Goal: Transaction & Acquisition: Purchase product/service

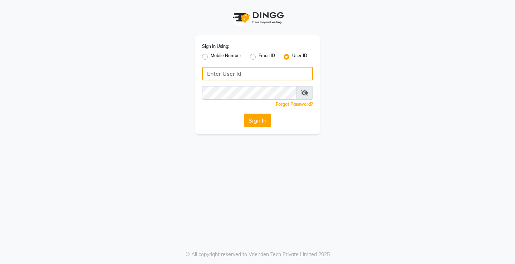
click at [260, 76] on input "Username" at bounding box center [257, 74] width 111 height 14
type input "e1954-11"
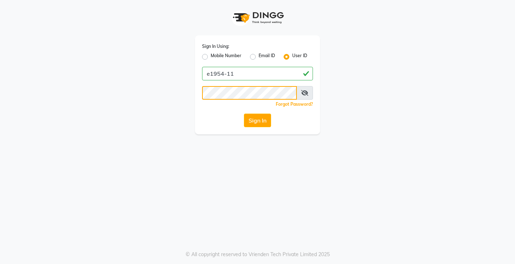
click at [244, 114] on button "Sign In" at bounding box center [257, 121] width 27 height 14
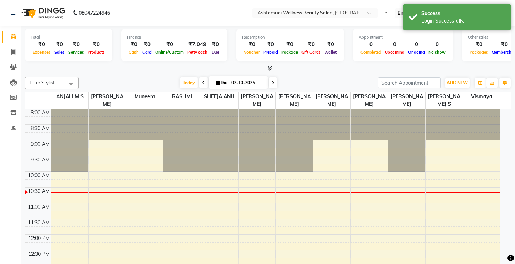
select select "en"
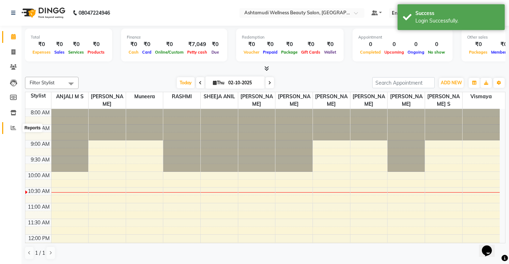
click at [11, 128] on icon at bounding box center [13, 127] width 5 height 5
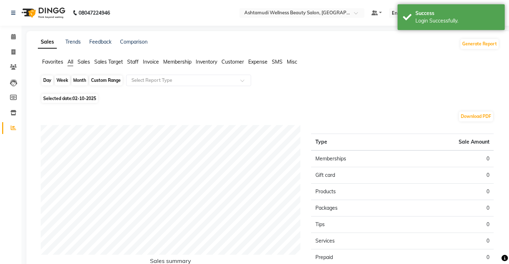
click at [47, 82] on div "Day" at bounding box center [47, 80] width 12 height 10
select select "10"
select select "2025"
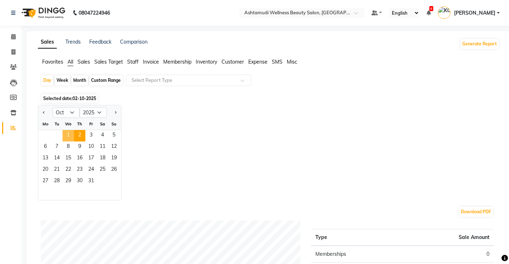
click at [65, 132] on span "1" at bounding box center [68, 135] width 11 height 11
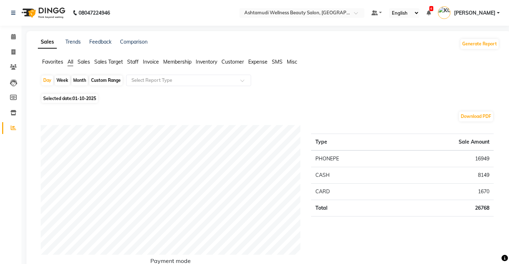
click at [133, 61] on span "Staff" at bounding box center [132, 62] width 11 height 6
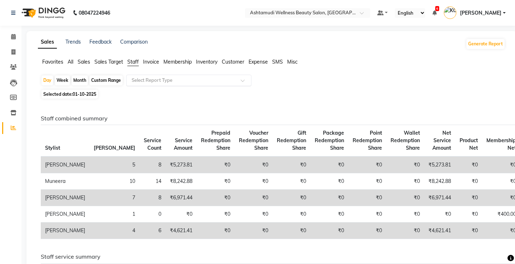
click at [180, 80] on input "text" at bounding box center [181, 80] width 103 height 7
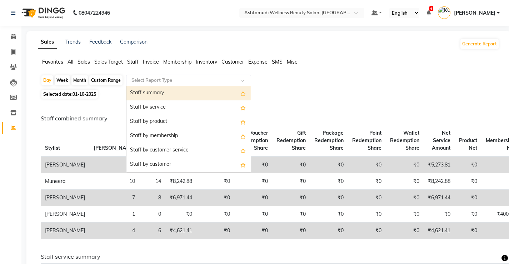
click at [157, 95] on div "Staff summary" at bounding box center [188, 93] width 124 height 14
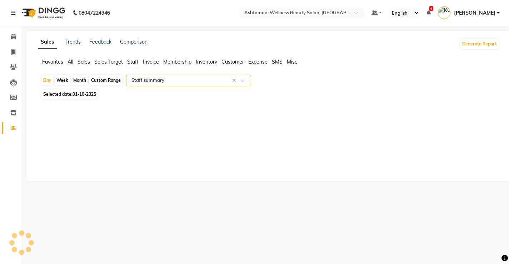
select select "full_report"
select select "csv"
click at [14, 35] on icon at bounding box center [13, 36] width 5 height 5
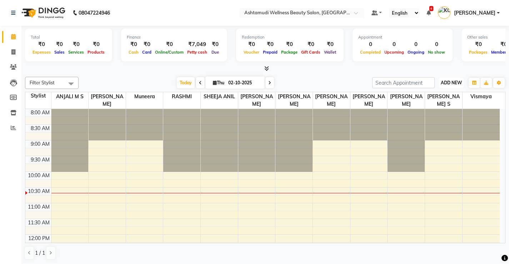
click at [449, 84] on span "ADD NEW" at bounding box center [451, 82] width 21 height 5
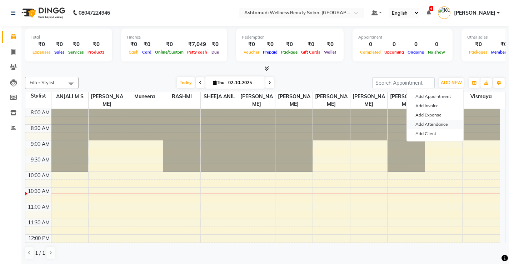
click at [441, 125] on link "Add Attendance" at bounding box center [435, 124] width 56 height 9
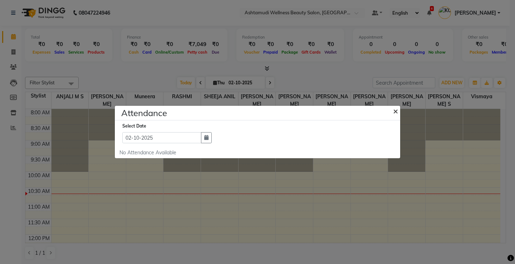
click at [394, 110] on span "×" at bounding box center [395, 110] width 5 height 11
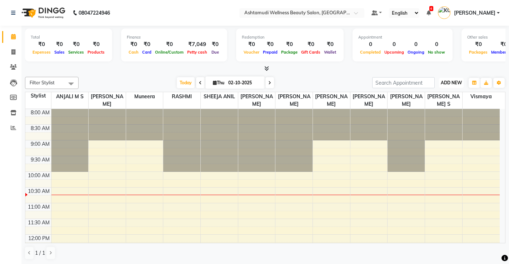
click at [454, 81] on span "ADD NEW" at bounding box center [451, 82] width 21 height 5
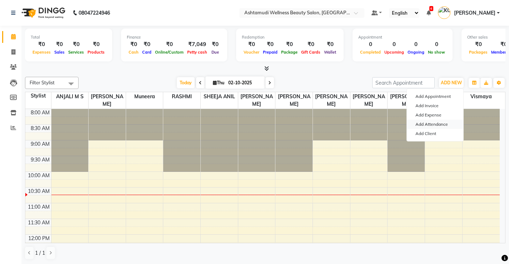
click at [441, 124] on link "Add Attendance" at bounding box center [435, 124] width 56 height 9
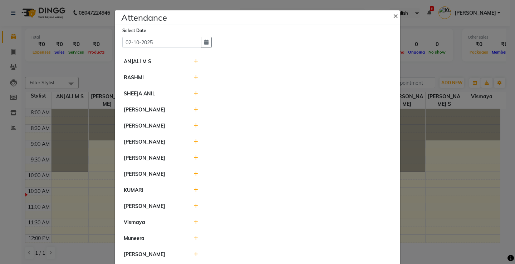
click at [193, 61] on icon at bounding box center [195, 61] width 5 height 5
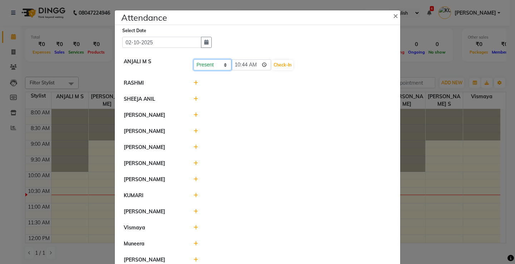
click at [202, 68] on select "Present Absent Late Half Day Weekly Off" at bounding box center [212, 64] width 38 height 11
select select "W"
click at [193, 59] on select "Present Absent Late Half Day Weekly Off" at bounding box center [212, 64] width 38 height 11
click at [238, 64] on button "Save" at bounding box center [239, 65] width 14 height 10
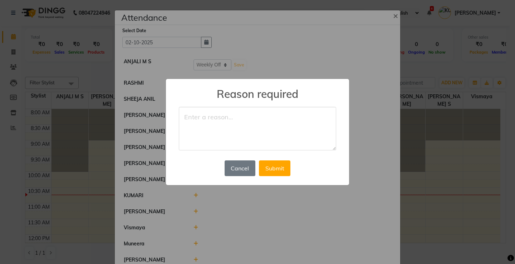
click at [242, 124] on textarea at bounding box center [257, 129] width 157 height 44
type textarea "off"
click at [276, 169] on button "Submit" at bounding box center [274, 168] width 31 height 16
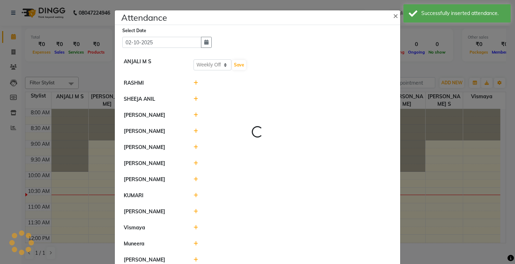
select select "W"
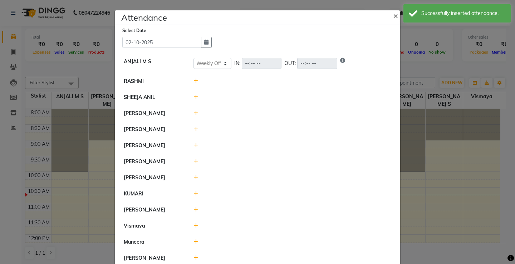
click at [193, 82] on icon at bounding box center [195, 81] width 5 height 5
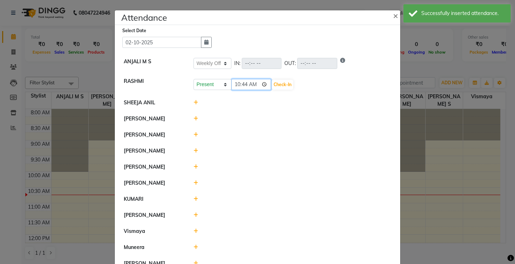
click at [253, 85] on input "10:44" at bounding box center [251, 84] width 40 height 11
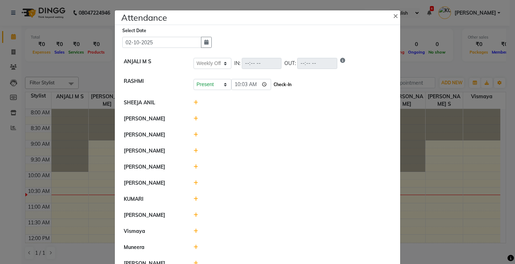
type input "10:03"
click at [272, 85] on button "Check-In" at bounding box center [282, 85] width 21 height 10
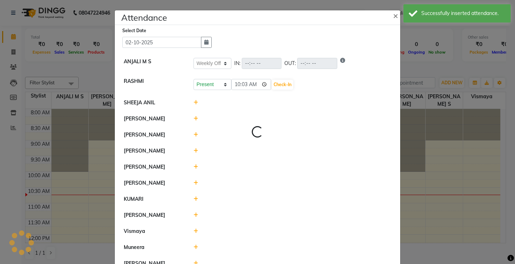
select select "W"
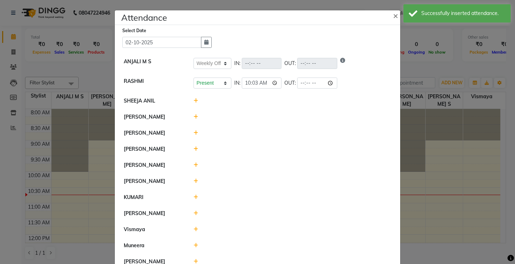
click at [193, 102] on icon at bounding box center [195, 100] width 5 height 5
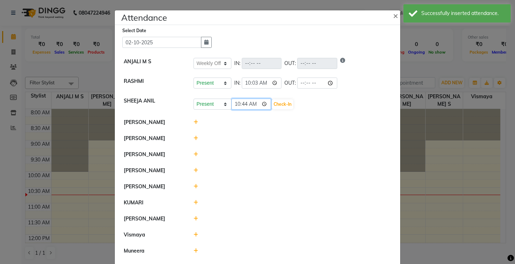
click at [252, 104] on input "10:44" at bounding box center [251, 104] width 40 height 11
click at [236, 105] on input "10:44" at bounding box center [251, 104] width 40 height 11
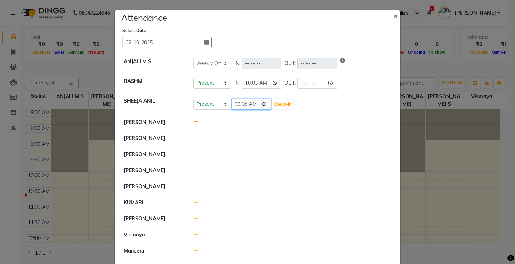
type input "09:57"
click at [272, 103] on button "Check-In" at bounding box center [282, 104] width 21 height 10
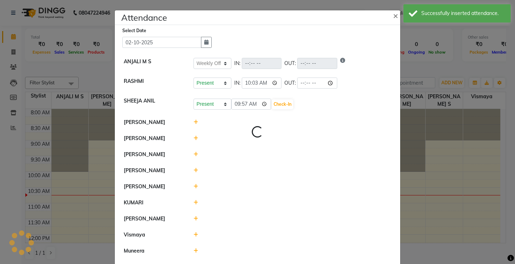
select select "W"
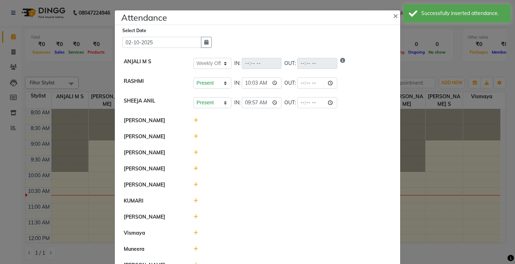
click at [193, 121] on icon at bounding box center [195, 120] width 5 height 5
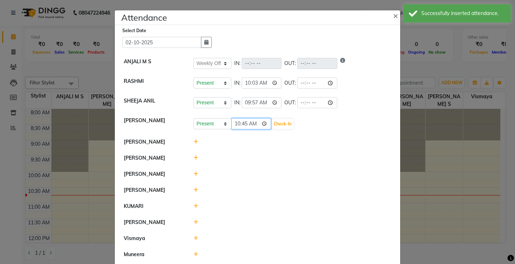
click at [237, 124] on input "10:45" at bounding box center [251, 123] width 40 height 11
type input "09:40"
click at [272, 121] on button "Check-In" at bounding box center [282, 124] width 21 height 10
select select "W"
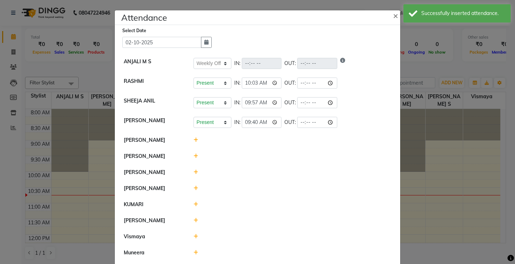
click at [194, 142] on icon at bounding box center [195, 140] width 5 height 5
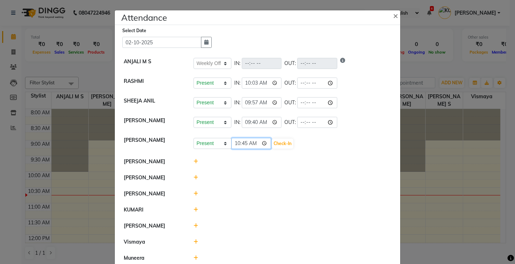
click at [253, 144] on input "10:45" at bounding box center [251, 143] width 40 height 11
click at [235, 142] on input "10:45" at bounding box center [251, 143] width 40 height 11
type input "09:50"
click at [272, 141] on button "Check-In" at bounding box center [282, 144] width 21 height 10
select select "W"
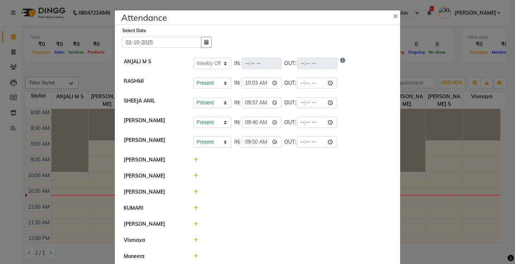
click at [193, 160] on icon at bounding box center [195, 159] width 5 height 5
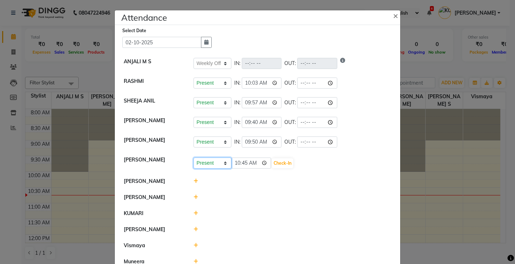
drag, startPoint x: 203, startPoint y: 163, endPoint x: 231, endPoint y: 194, distance: 42.5
click at [203, 163] on select "Present Absent Late Half Day Weekly Off" at bounding box center [212, 163] width 38 height 11
select select "A"
click at [193, 158] on select "Present Absent Late Half Day Weekly Off" at bounding box center [212, 163] width 38 height 11
click at [237, 165] on button "Save" at bounding box center [239, 163] width 14 height 10
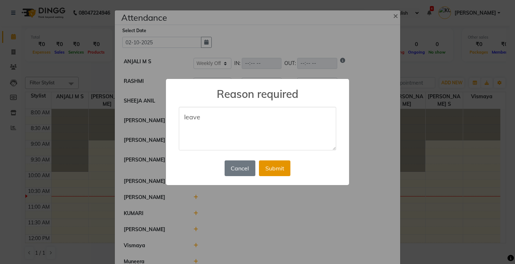
type textarea "leave"
click at [275, 168] on button "Submit" at bounding box center [274, 168] width 31 height 16
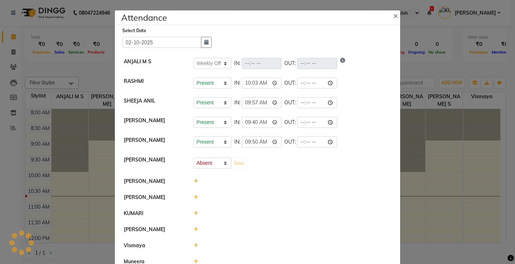
select select "W"
select select "A"
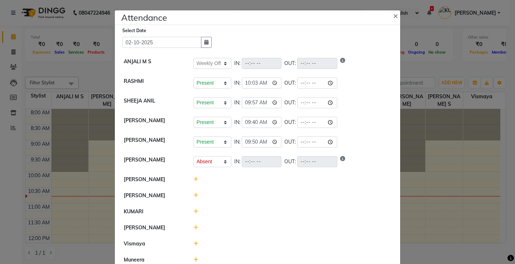
click at [193, 180] on icon at bounding box center [195, 179] width 5 height 5
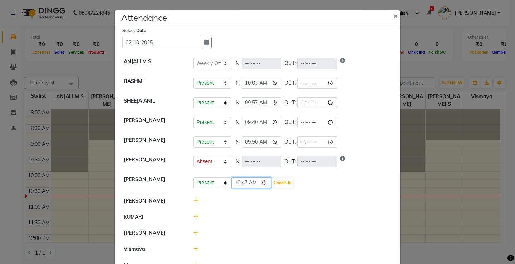
click at [252, 183] on input "10:47" at bounding box center [251, 182] width 40 height 11
type input "08:45"
click at [273, 182] on button "Check-In" at bounding box center [282, 183] width 21 height 10
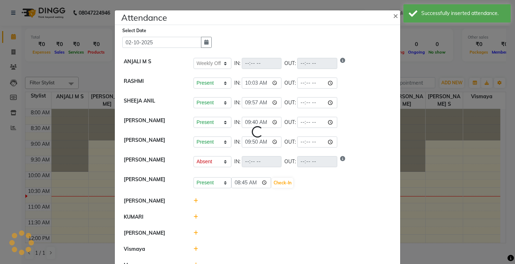
select select "W"
select select "A"
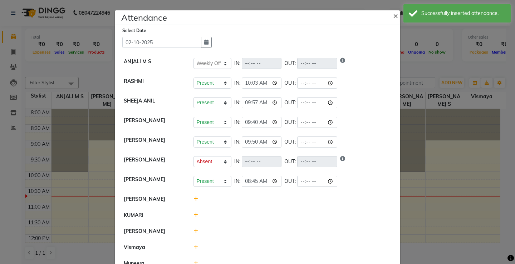
click at [193, 199] on icon at bounding box center [195, 199] width 5 height 5
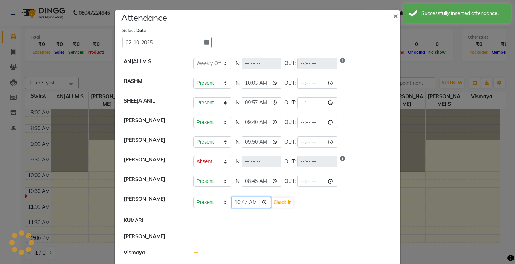
click at [252, 201] on input "10:47" at bounding box center [251, 202] width 40 height 11
type input "08:45"
click at [275, 202] on button "Check-In" at bounding box center [282, 203] width 21 height 10
select select "W"
select select "A"
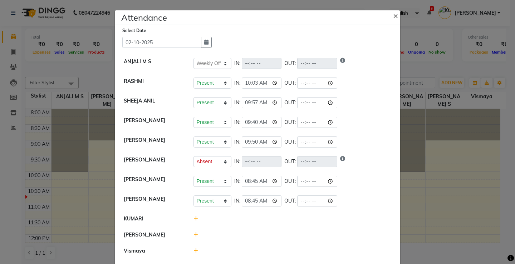
scroll to position [36, 0]
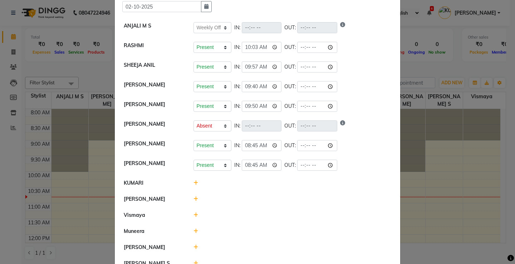
click at [193, 182] on icon at bounding box center [195, 182] width 5 height 5
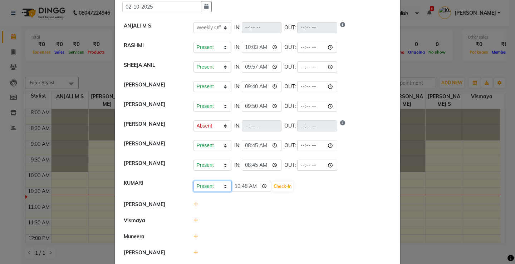
click at [203, 187] on select "Present Absent Late Half Day Weekly Off" at bounding box center [212, 186] width 38 height 11
select select "A"
click at [193, 181] on select "Present Absent Late Half Day Weekly Off" at bounding box center [212, 186] width 38 height 11
click at [235, 186] on button "Save" at bounding box center [239, 187] width 14 height 10
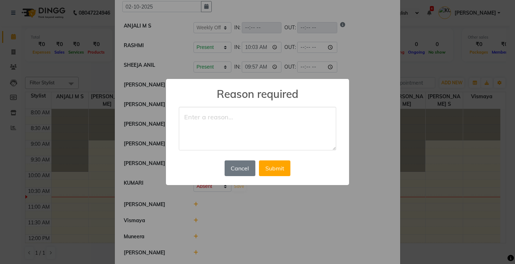
click at [244, 119] on textarea at bounding box center [257, 129] width 157 height 44
type textarea "leave"
click at [267, 166] on button "Submit" at bounding box center [274, 168] width 31 height 16
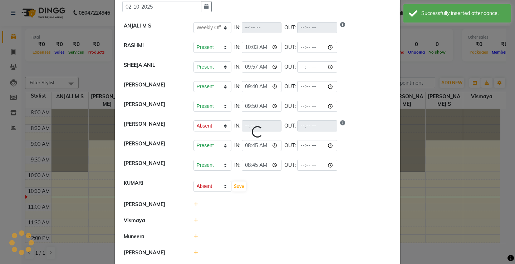
select select "W"
select select "A"
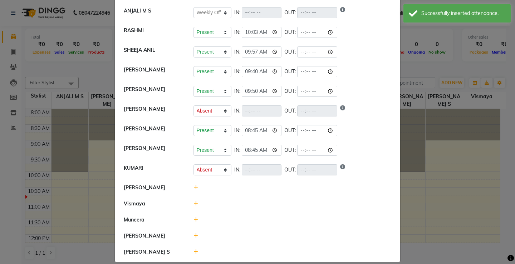
scroll to position [59, 0]
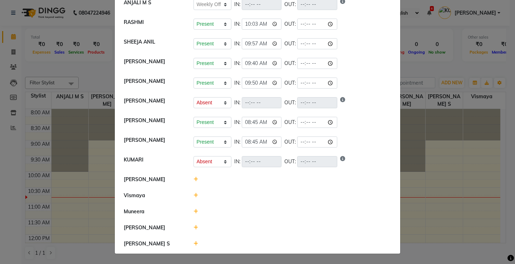
click at [193, 180] on icon at bounding box center [195, 179] width 5 height 5
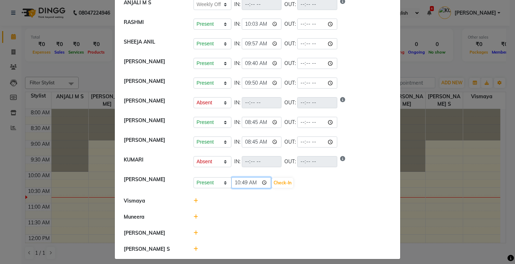
click at [236, 182] on input "10:49" at bounding box center [251, 182] width 40 height 11
type input "10:00"
click at [272, 183] on button "Check-In" at bounding box center [282, 183] width 21 height 10
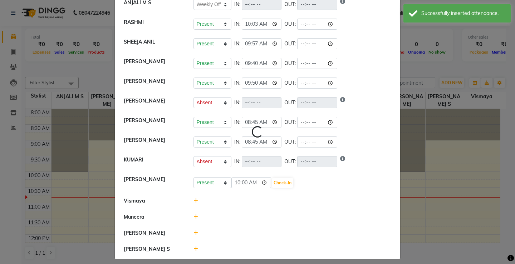
select select "W"
select select "A"
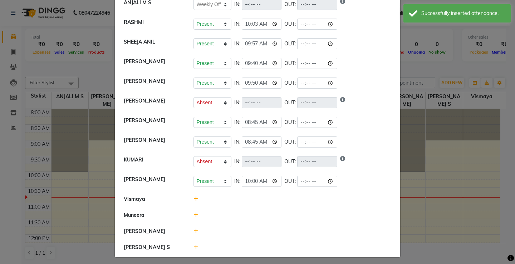
click at [193, 199] on icon at bounding box center [195, 199] width 5 height 5
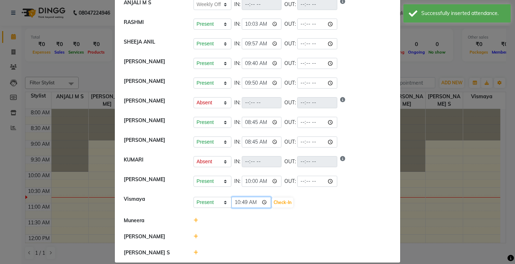
click at [233, 203] on input "10:49" at bounding box center [251, 202] width 40 height 11
type input "10:10"
click at [272, 202] on button "Check-In" at bounding box center [282, 203] width 21 height 10
select select "W"
select select "A"
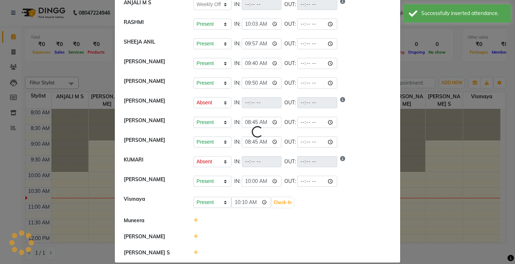
select select "A"
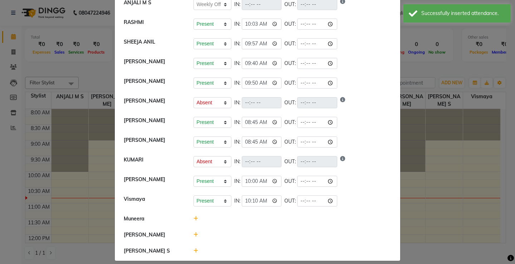
click at [193, 220] on icon at bounding box center [195, 218] width 5 height 5
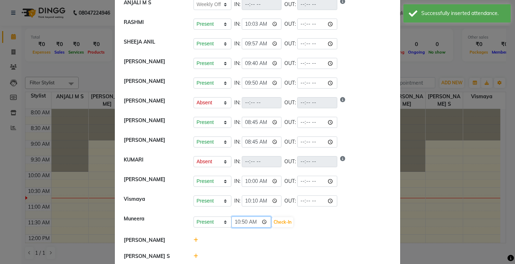
click at [232, 220] on input "10:50" at bounding box center [251, 222] width 40 height 11
type input "09:45"
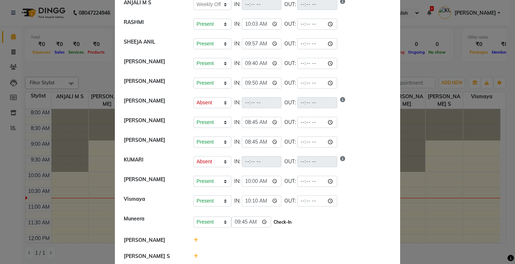
click at [272, 222] on button "Check-In" at bounding box center [282, 222] width 21 height 10
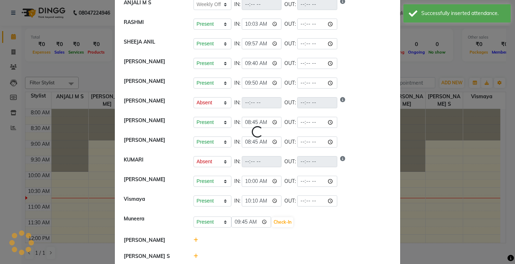
select select "W"
select select "A"
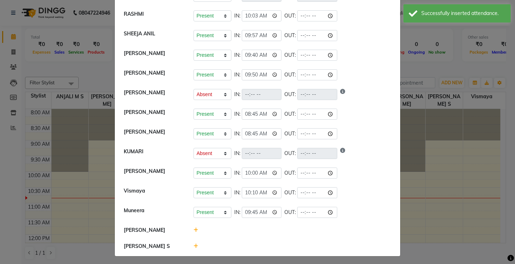
scroll to position [70, 0]
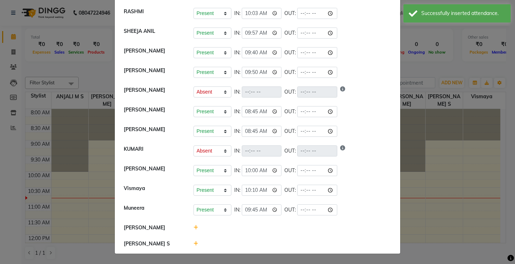
click at [194, 228] on icon at bounding box center [195, 227] width 5 height 5
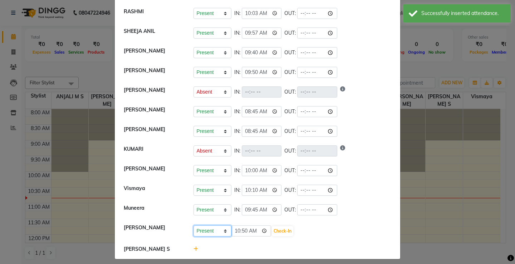
click at [201, 231] on select "Present Absent Late Half Day Weekly Off" at bounding box center [212, 230] width 38 height 11
select select "A"
click at [193, 225] on select "Present Absent Late Half Day Weekly Off" at bounding box center [212, 230] width 38 height 11
click at [233, 230] on button "Save" at bounding box center [239, 231] width 14 height 10
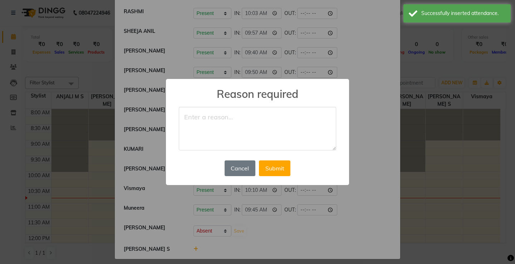
click at [232, 118] on textarea at bounding box center [257, 129] width 157 height 44
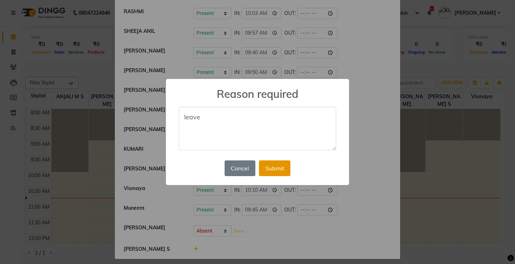
type textarea "leave"
click at [268, 170] on button "Submit" at bounding box center [274, 168] width 31 height 16
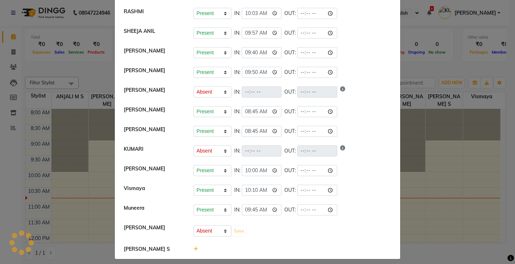
select select "W"
select select "A"
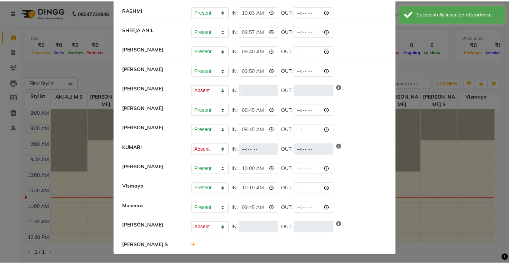
scroll to position [73, 0]
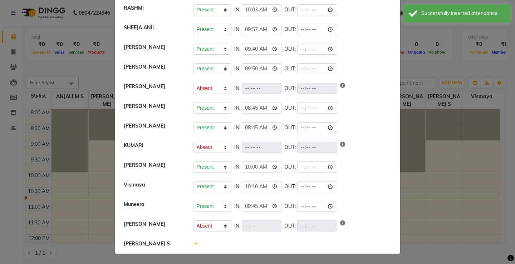
click at [432, 216] on ngb-modal-window "Attendance × Select Date [DATE] ANJALI M S Present Absent Late Half Day Weekly …" at bounding box center [257, 132] width 515 height 264
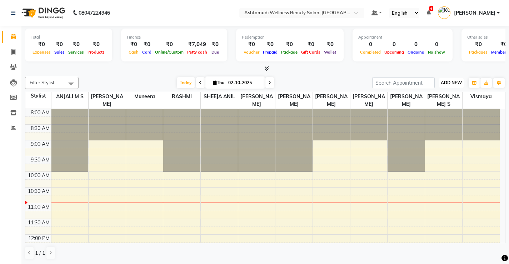
click at [454, 81] on span "ADD NEW" at bounding box center [451, 82] width 21 height 5
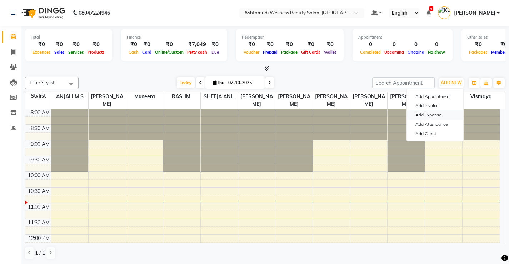
click at [436, 116] on link "Add Expense" at bounding box center [435, 114] width 56 height 9
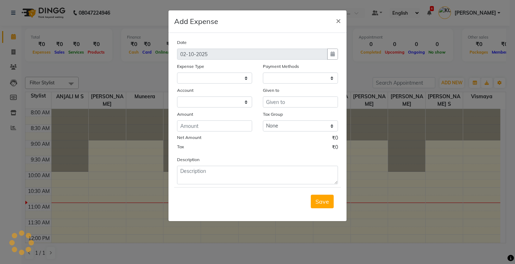
select select
select select "1"
select select "3508"
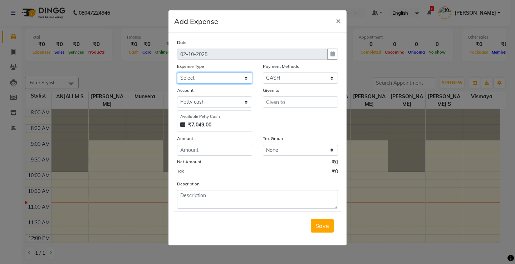
click at [236, 76] on select "Select ACCOMODATION EXPENSES ADVERTISEMENT SALES PROMOTIONAL EXPENSES Bonus BRI…" at bounding box center [214, 78] width 75 height 11
select select "6223"
click at [177, 73] on select "Select ACCOMODATION EXPENSES ADVERTISEMENT SALES PROMOTIONAL EXPENSES Bonus BRI…" at bounding box center [214, 78] width 75 height 11
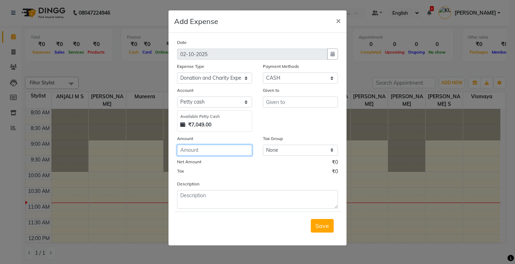
click at [228, 149] on input "number" at bounding box center [214, 150] width 75 height 11
type input "10"
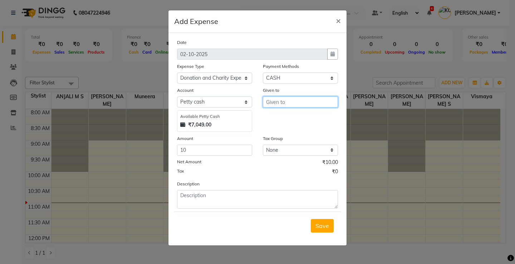
click at [302, 104] on input "text" at bounding box center [300, 101] width 75 height 11
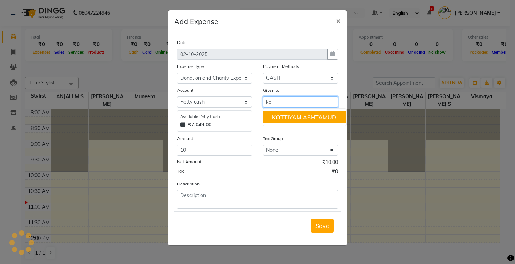
click at [322, 114] on ngb-highlight "KO TTIYAM ASHTAMUDI" at bounding box center [305, 117] width 66 height 7
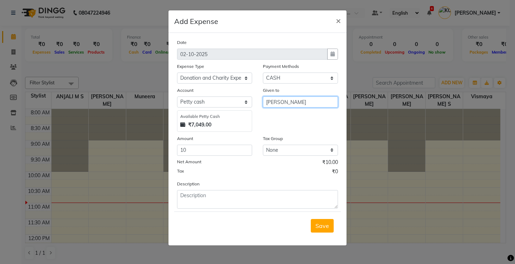
type input "[PERSON_NAME]"
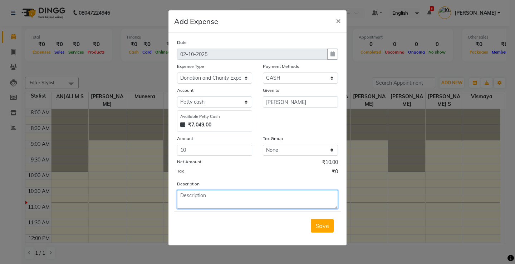
click at [216, 197] on textarea at bounding box center [257, 199] width 161 height 19
type textarea "t"
type textarea "[DEMOGRAPHIC_DATA]"
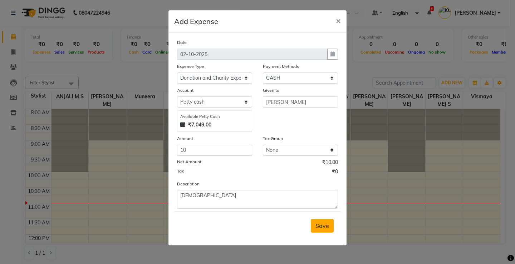
click at [321, 227] on span "Save" at bounding box center [322, 225] width 14 height 7
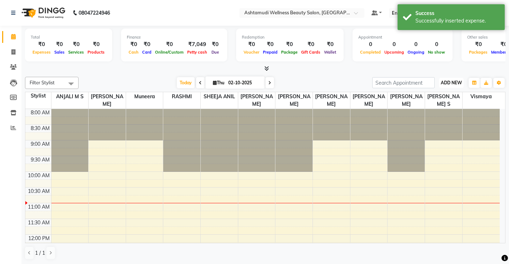
click at [449, 83] on span "ADD NEW" at bounding box center [451, 82] width 21 height 5
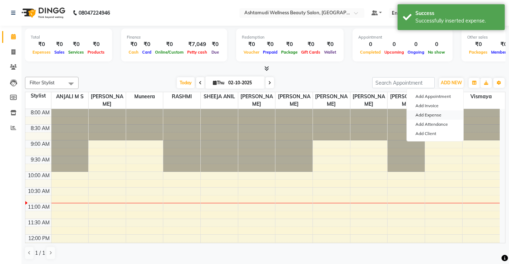
click at [437, 114] on link "Add Expense" at bounding box center [435, 114] width 56 height 9
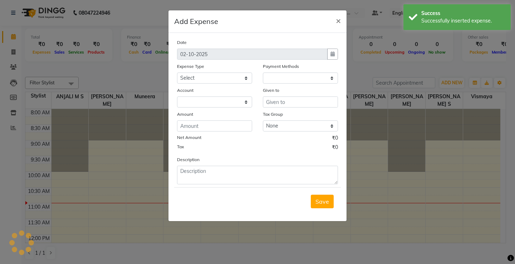
select select "1"
select select "3508"
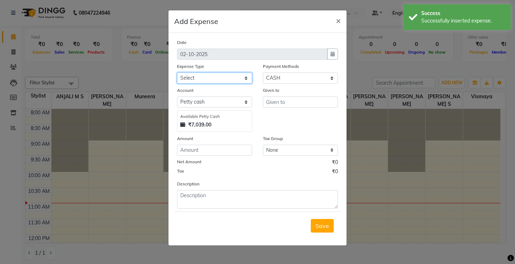
drag, startPoint x: 225, startPoint y: 78, endPoint x: 225, endPoint y: 83, distance: 4.6
click at [225, 78] on select "Select ACCOMODATION EXPENSES ADVERTISEMENT SALES PROMOTIONAL EXPENSES Bonus BRI…" at bounding box center [214, 78] width 75 height 11
select select "6175"
click at [177, 73] on select "Select ACCOMODATION EXPENSES ADVERTISEMENT SALES PROMOTIONAL EXPENSES Bonus BRI…" at bounding box center [214, 78] width 75 height 11
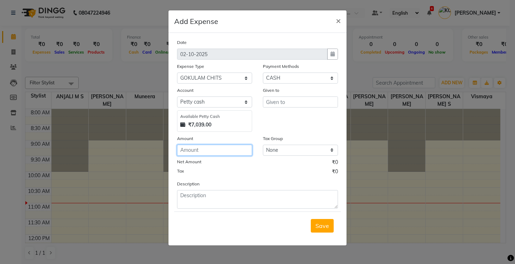
click at [237, 151] on input "number" at bounding box center [214, 150] width 75 height 11
type input "1500"
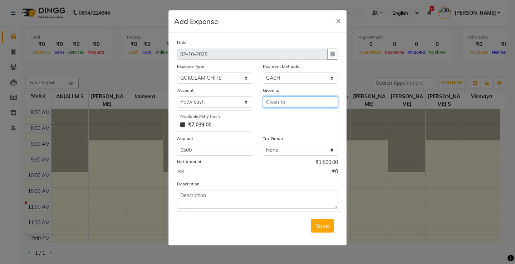
click at [311, 102] on input "text" at bounding box center [300, 101] width 75 height 11
click at [308, 119] on ngb-highlight "KO TTIYAM ASHTAMUDI" at bounding box center [305, 117] width 66 height 7
type input "[PERSON_NAME]"
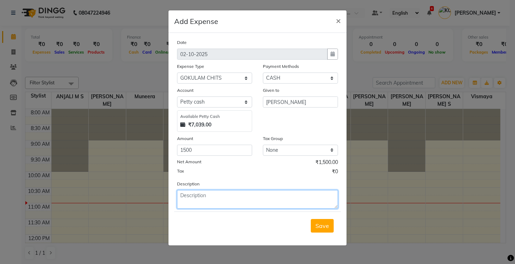
click at [216, 198] on textarea at bounding box center [257, 199] width 161 height 19
type textarea "Chitty"
click at [320, 225] on span "Save" at bounding box center [322, 225] width 14 height 7
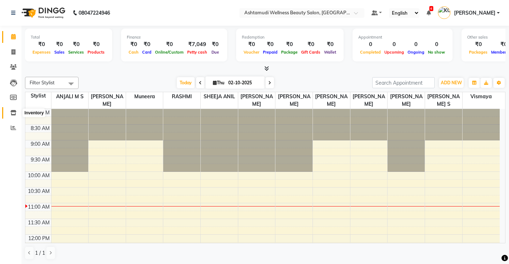
click at [12, 112] on icon at bounding box center [13, 112] width 6 height 5
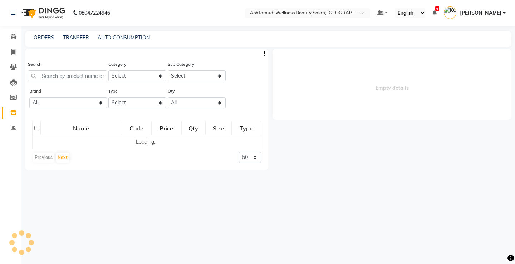
select select
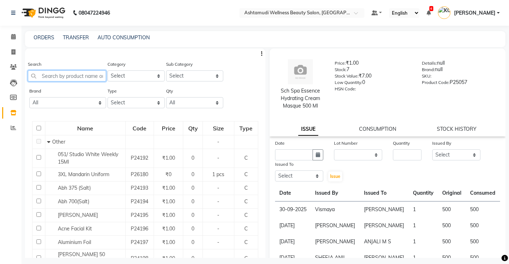
click at [83, 77] on input "text" at bounding box center [67, 75] width 78 height 11
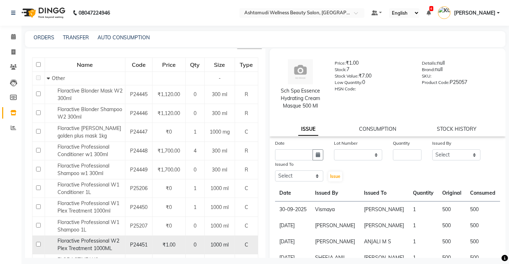
scroll to position [107, 0]
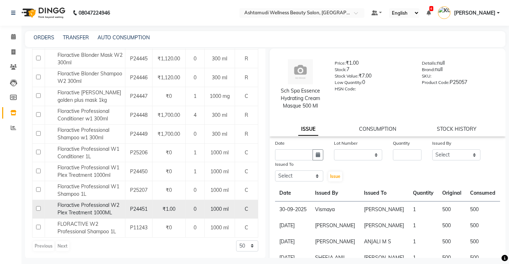
type input "floractive"
click at [36, 209] on input "checkbox" at bounding box center [38, 208] width 5 height 5
checkbox input "true"
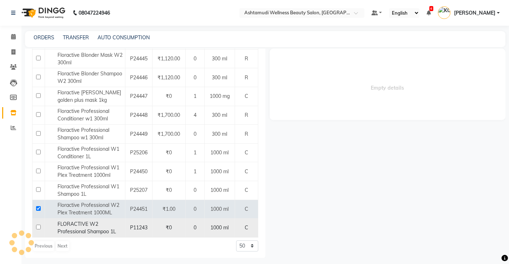
select select
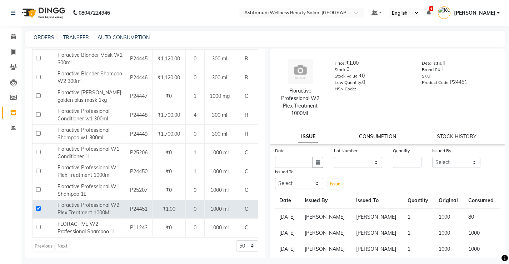
click at [380, 135] on link "CONSUMPTION" at bounding box center [377, 136] width 37 height 6
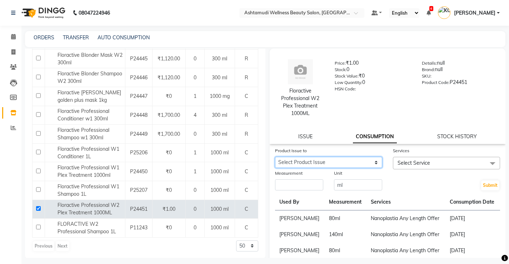
click at [372, 161] on select "Select Product Issue [DATE], Issued to: [PERSON_NAME], Balance: 920 [DATE], Iss…" at bounding box center [328, 162] width 107 height 11
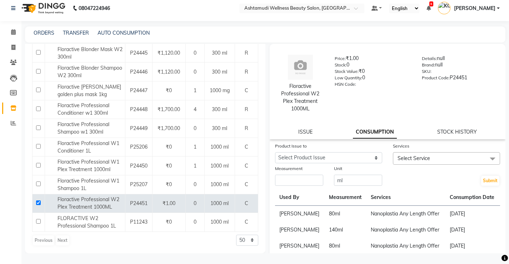
click at [62, 238] on div "Previous Next" at bounding box center [51, 240] width 38 height 11
click at [64, 241] on div "Previous Next" at bounding box center [51, 240] width 38 height 11
click at [37, 203] on input "checkbox" at bounding box center [38, 202] width 5 height 5
checkbox input "false"
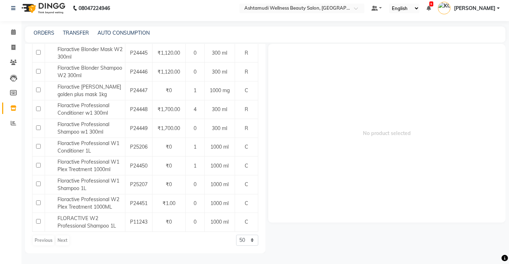
click at [60, 241] on div "Previous Next" at bounding box center [51, 240] width 38 height 11
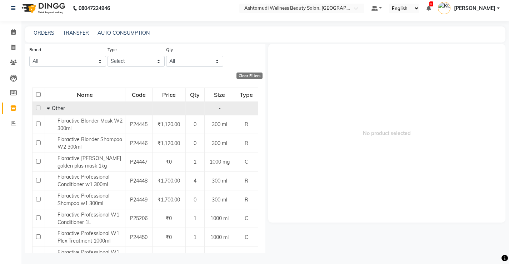
scroll to position [1, 0]
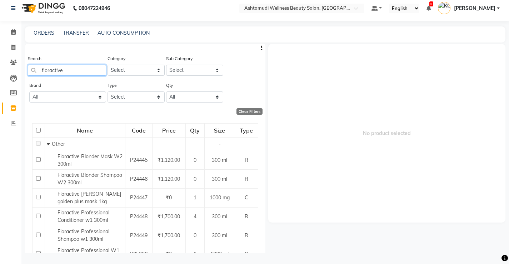
click at [71, 70] on input "floractive" at bounding box center [67, 70] width 78 height 11
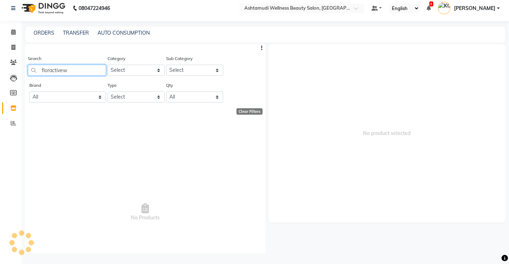
type input "floractivew"
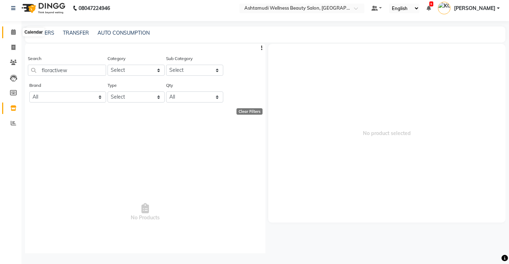
click at [16, 31] on icon at bounding box center [13, 31] width 5 height 5
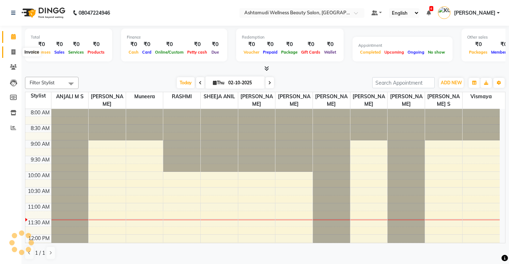
click at [13, 54] on icon at bounding box center [13, 51] width 4 height 5
select select "service"
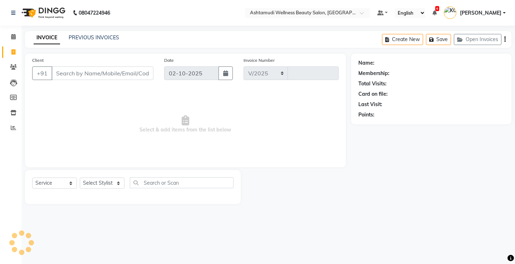
select select "4674"
type input "3839"
click at [57, 184] on select "Select Service Product Membership Package Voucher Prepaid Gift Card" at bounding box center [54, 183] width 45 height 11
click at [32, 178] on select "Select Service Product Membership Package Voucher Prepaid Gift Card" at bounding box center [54, 183] width 45 height 11
click at [92, 182] on select "Select Stylist" at bounding box center [102, 183] width 45 height 11
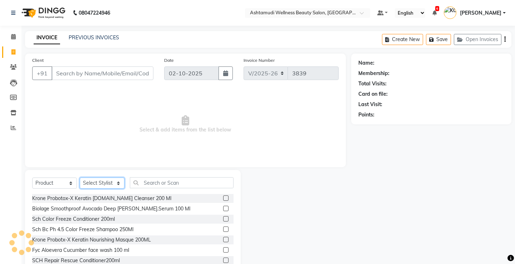
click at [105, 180] on select "Select Stylist ANJALI M S [PERSON_NAME] KOTTIYAM ASHTAMUDI [PERSON_NAME] [PERSO…" at bounding box center [102, 183] width 45 height 11
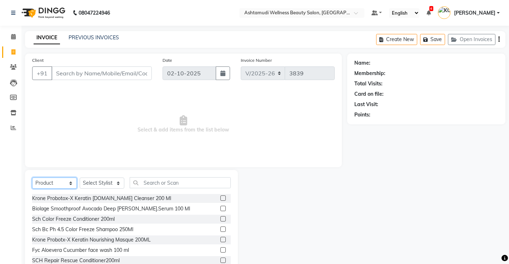
click at [49, 182] on select "Select Service Product Membership Package Voucher Prepaid Gift Card" at bounding box center [54, 183] width 45 height 11
select select "service"
click at [32, 178] on select "Select Service Product Membership Package Voucher Prepaid Gift Card" at bounding box center [54, 183] width 45 height 11
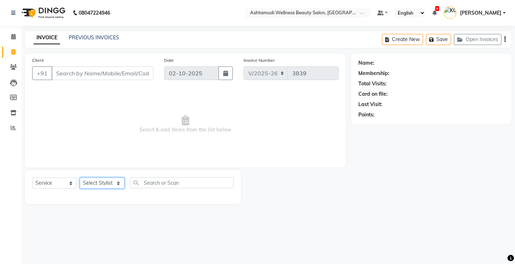
click at [85, 184] on select "Select Stylist ANJALI M S [PERSON_NAME] KOTTIYAM ASHTAMUDI [PERSON_NAME] [PERSO…" at bounding box center [102, 183] width 45 height 11
select select "67522"
click at [80, 178] on select "Select Stylist ANJALI M S [PERSON_NAME] KOTTIYAM ASHTAMUDI [PERSON_NAME] [PERSO…" at bounding box center [102, 183] width 45 height 11
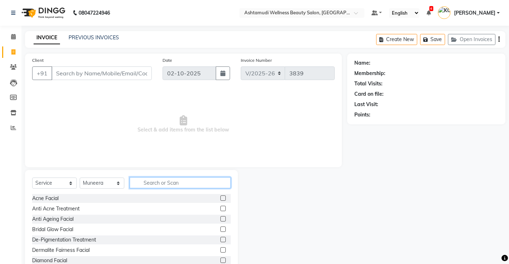
click at [188, 181] on input "text" at bounding box center [180, 182] width 101 height 11
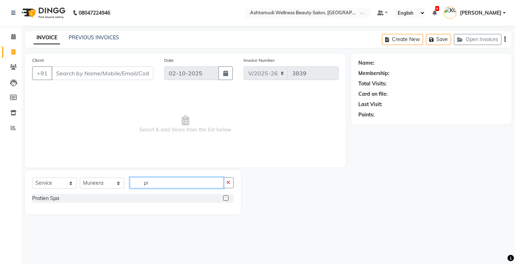
type input "p"
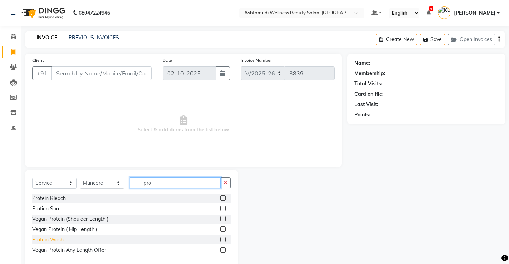
type input "pro"
click at [48, 241] on div "Protein Wash" at bounding box center [47, 240] width 31 height 8
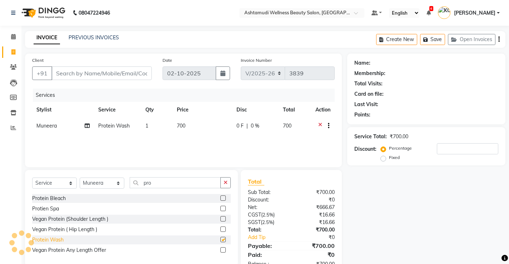
checkbox input "false"
click at [128, 70] on input "Client" at bounding box center [101, 73] width 100 height 14
type input "9"
type input "0"
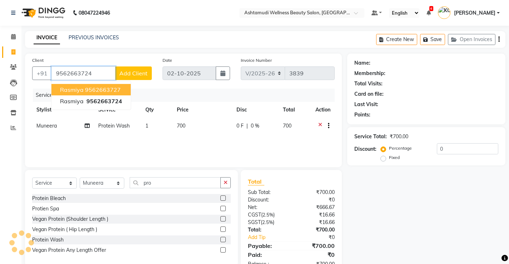
type input "9562663724"
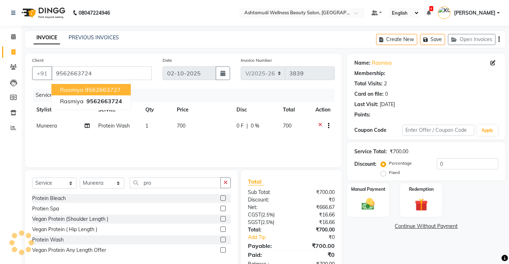
select select "2: Object"
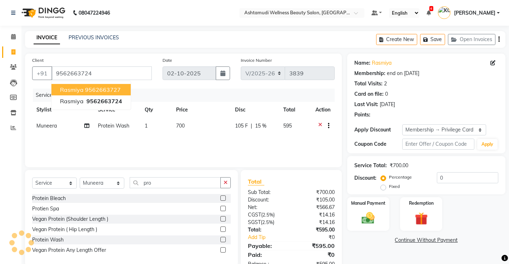
type input "15"
click at [118, 91] on ngb-highlight "9562663727" at bounding box center [103, 89] width 36 height 7
type input "9562663727"
type input "0"
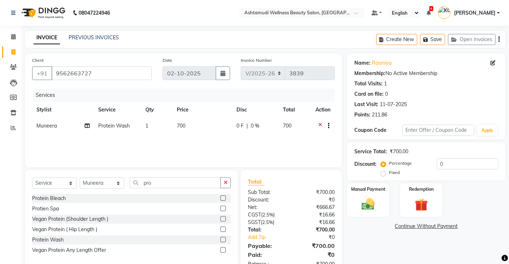
scroll to position [22, 0]
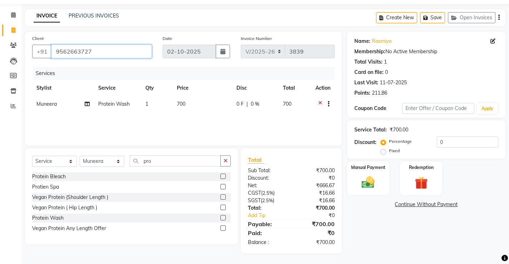
click at [95, 50] on input "9562663727" at bounding box center [101, 52] width 100 height 14
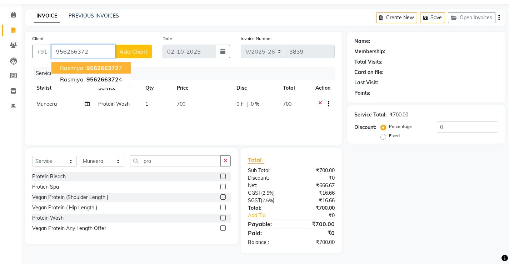
click at [102, 70] on span "956266372" at bounding box center [102, 67] width 32 height 7
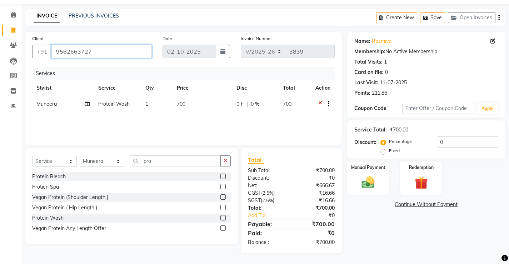
click at [96, 52] on input "9562663727" at bounding box center [101, 52] width 100 height 14
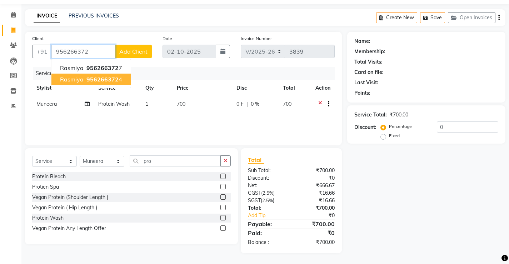
click at [106, 78] on span "956266372" at bounding box center [102, 79] width 32 height 7
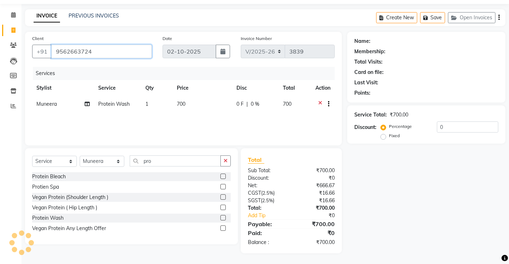
type input "9562663724"
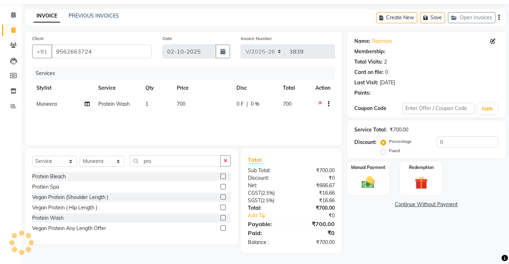
select select "2: Object"
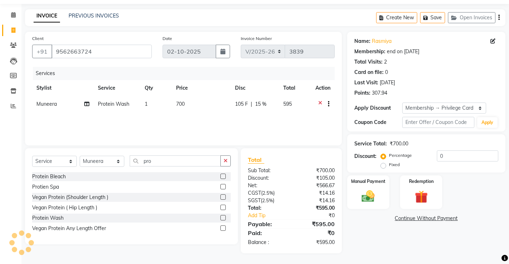
type input "15"
click at [366, 194] on img at bounding box center [368, 196] width 22 height 15
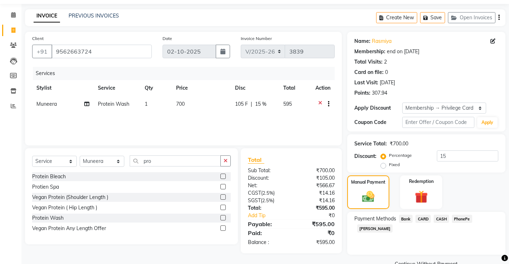
click at [462, 219] on span "PhonePe" at bounding box center [462, 219] width 20 height 8
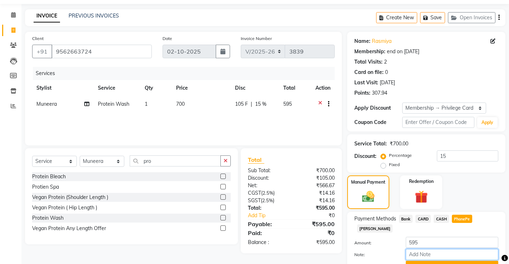
click at [450, 249] on input "Note:" at bounding box center [452, 254] width 93 height 11
type input "[PERSON_NAME]"
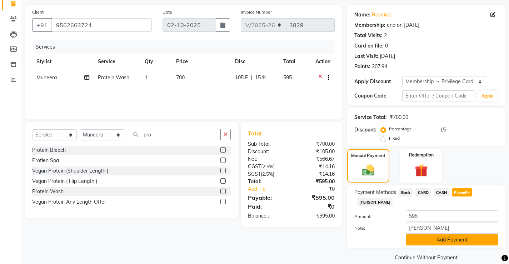
click at [452, 234] on button "Add Payment" at bounding box center [452, 239] width 93 height 11
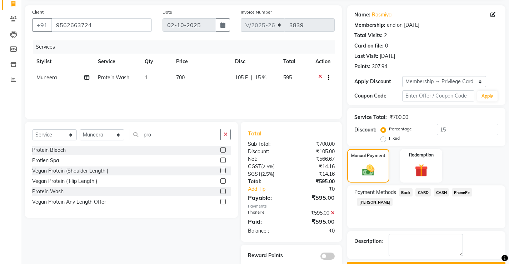
scroll to position [68, 0]
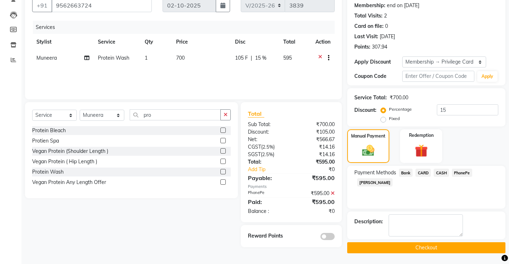
click at [426, 246] on button "Checkout" at bounding box center [426, 247] width 158 height 11
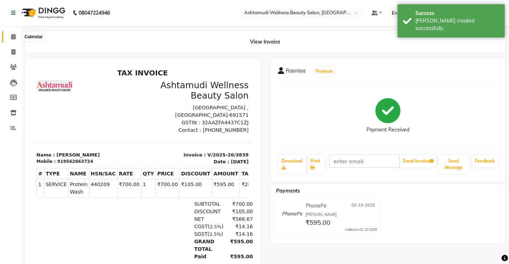
click at [11, 35] on icon at bounding box center [13, 36] width 5 height 5
